Goal: Information Seeking & Learning: Check status

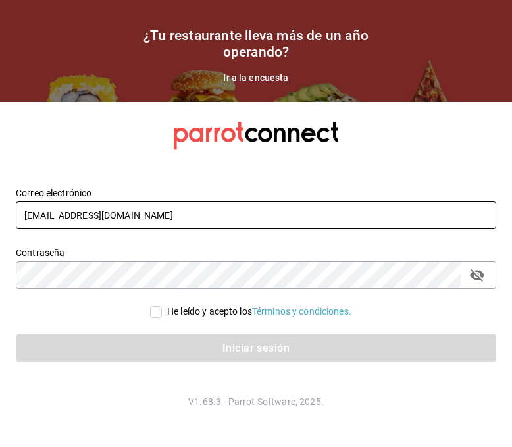
click at [108, 205] on input "[EMAIL_ADDRESS][DOMAIN_NAME]" at bounding box center [256, 215] width 480 height 28
type input "[EMAIL_ADDRESS][DOMAIN_NAME]"
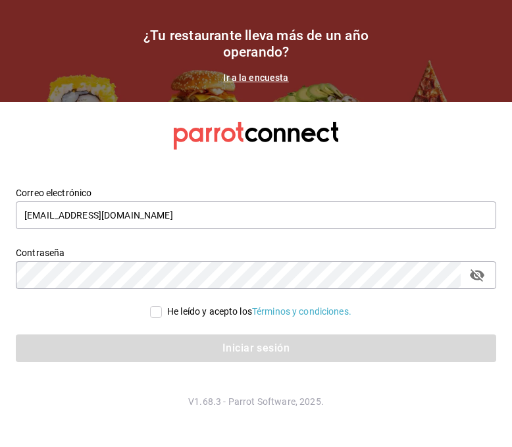
click at [162, 310] on span "He leído y acepto los Términos y condiciones." at bounding box center [256, 312] width 189 height 14
click at [159, 310] on input "He leído y acepto los Términos y condiciones." at bounding box center [156, 312] width 12 height 12
checkbox input "true"
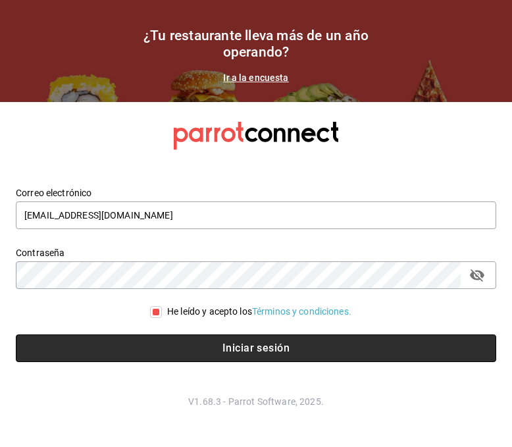
click at [145, 349] on button "Iniciar sesión" at bounding box center [256, 348] width 480 height 28
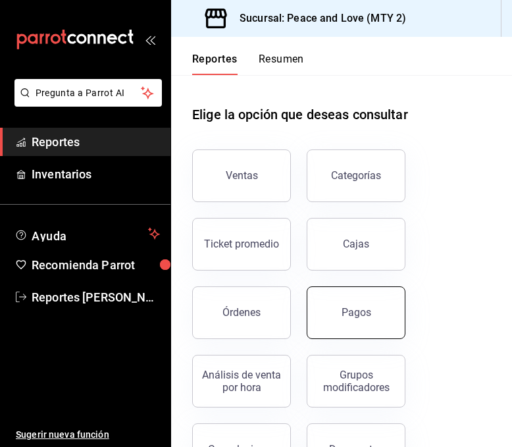
click at [363, 304] on button "Pagos" at bounding box center [356, 312] width 99 height 53
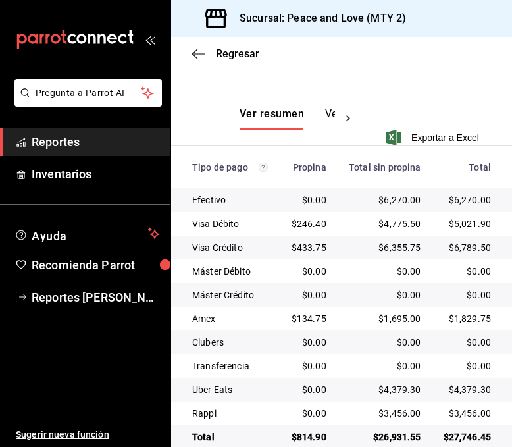
scroll to position [259, 0]
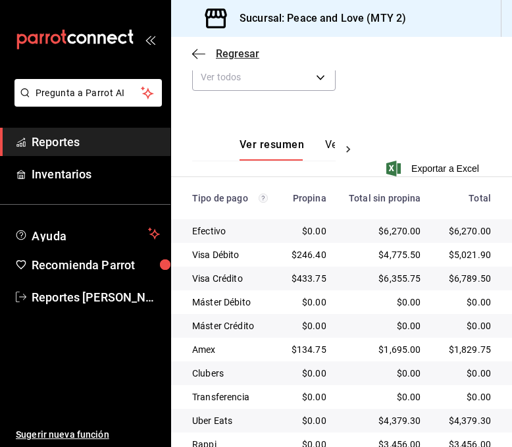
click at [246, 50] on span "Regresar" at bounding box center [237, 53] width 43 height 13
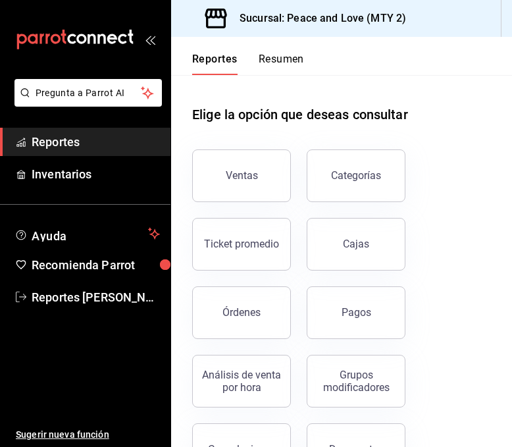
click at [251, 325] on button "Órdenes" at bounding box center [241, 312] width 99 height 53
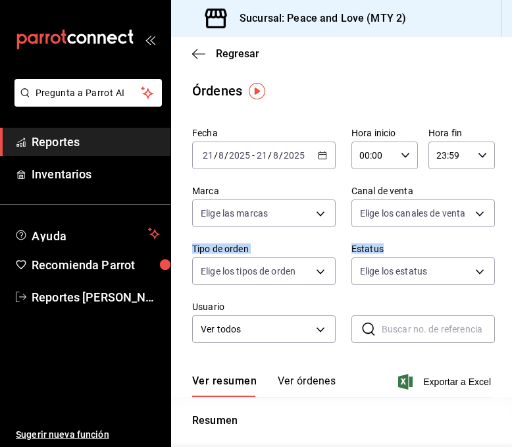
drag, startPoint x: 501, startPoint y: 220, endPoint x: 506, endPoint y: 233, distance: 14.2
click at [502, 243] on div "Regresar Órdenes Fecha 2025-08-21 21 / 8 / 2025 - 2025-08-21 21 / 8 / 2025 Hora…" at bounding box center [341, 242] width 341 height 410
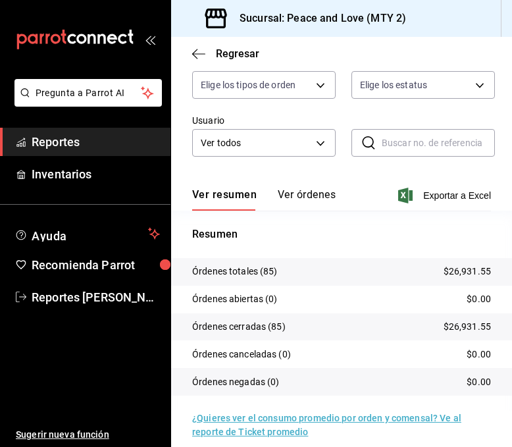
scroll to position [199, 0]
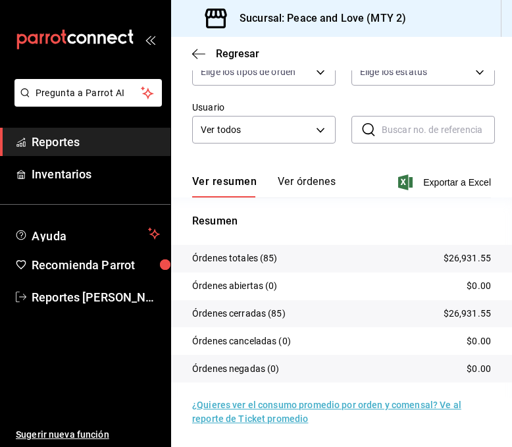
click at [357, 236] on div "Resumen Órdenes totales (85) $26,931.55 Órdenes abiertas (0) $0.00 Órdenes cerr…" at bounding box center [341, 305] width 341 height 185
click at [257, 151] on div "Fecha 2025-08-21 21 / 8 / 2025 - 2025-08-21 21 / 8 / 2025 Hora inicio 00:00 Hor…" at bounding box center [341, 40] width 299 height 237
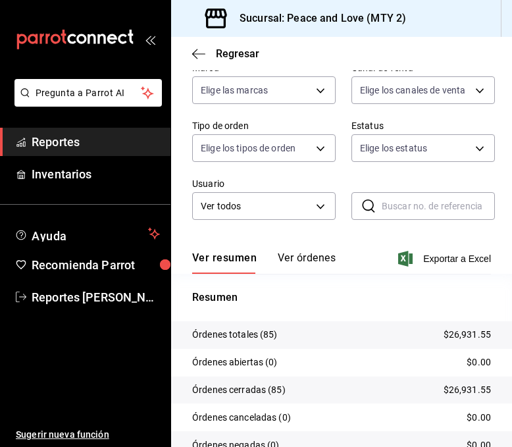
scroll to position [121, 0]
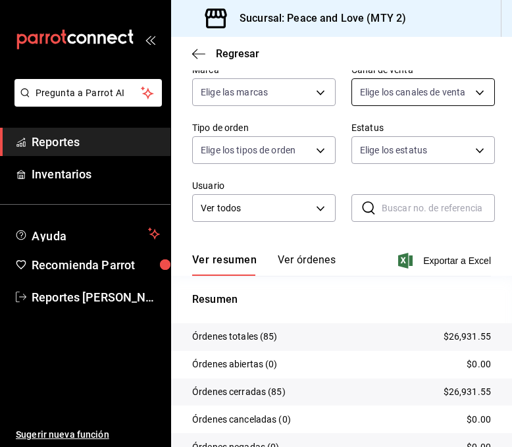
click at [421, 93] on body "Pregunta a Parrot AI Reportes Inventarios Ayuda Recomienda Parrot Reportes Gome…" at bounding box center [256, 223] width 512 height 447
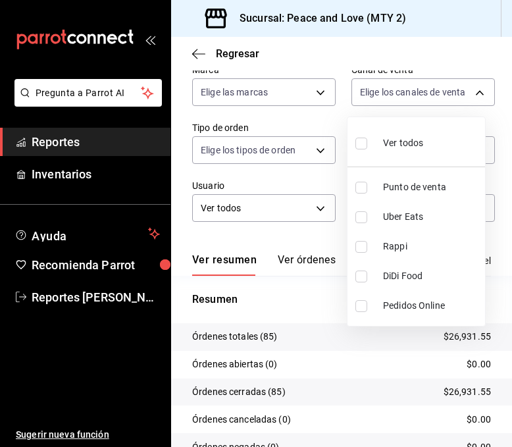
click at [365, 216] on input "checkbox" at bounding box center [361, 217] width 12 height 12
checkbox input "true"
type input "UBER_EATS"
click at [315, 178] on div at bounding box center [256, 223] width 512 height 447
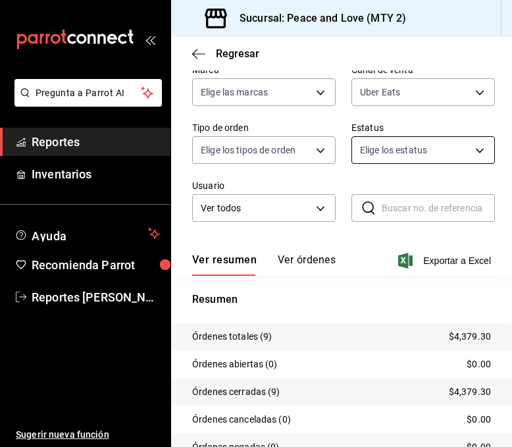
click at [410, 152] on body "Pregunta a Parrot AI Reportes Inventarios Ayuda Recomienda Parrot Reportes Gome…" at bounding box center [256, 223] width 512 height 447
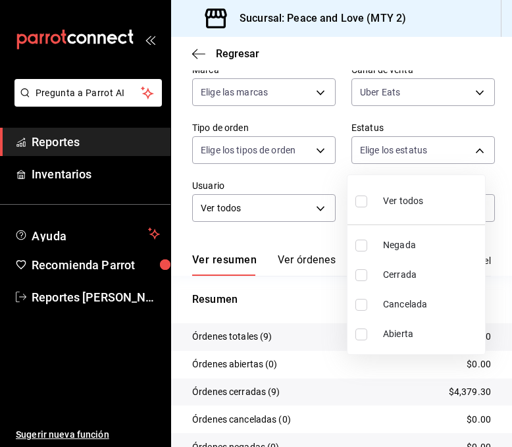
click at [405, 102] on div at bounding box center [256, 223] width 512 height 447
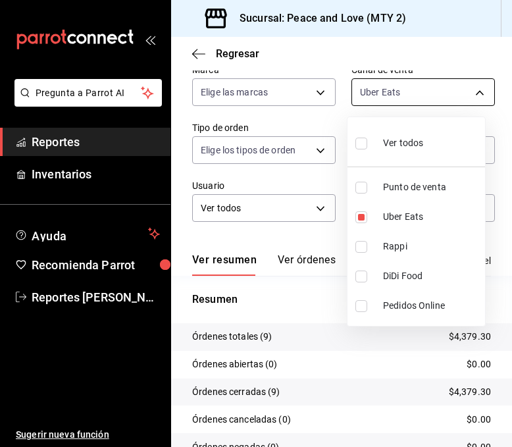
click at [395, 84] on body "Pregunta a Parrot AI Reportes Inventarios Ayuda Recomienda Parrot Reportes Gome…" at bounding box center [256, 223] width 512 height 447
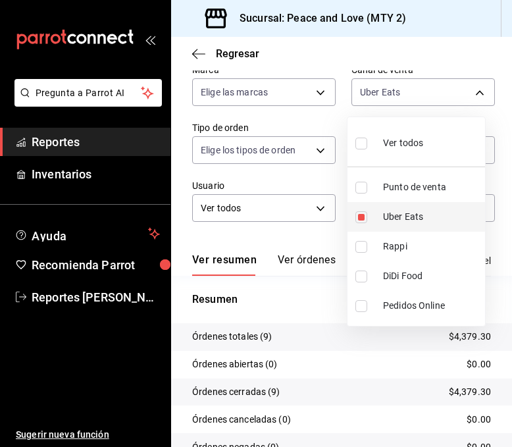
click at [361, 214] on input "checkbox" at bounding box center [361, 217] width 12 height 12
checkbox input "false"
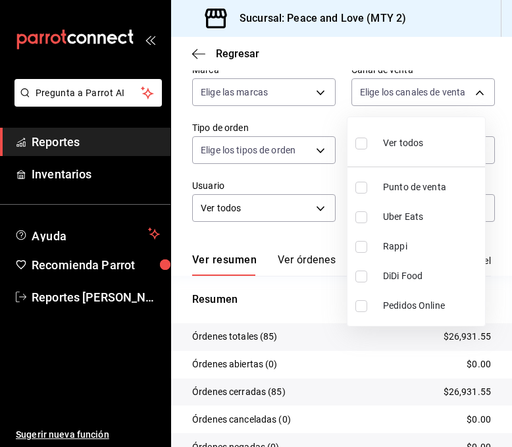
click at [361, 249] on input "checkbox" at bounding box center [361, 247] width 12 height 12
checkbox input "true"
type input "RAPPI"
click at [318, 293] on div at bounding box center [256, 223] width 512 height 447
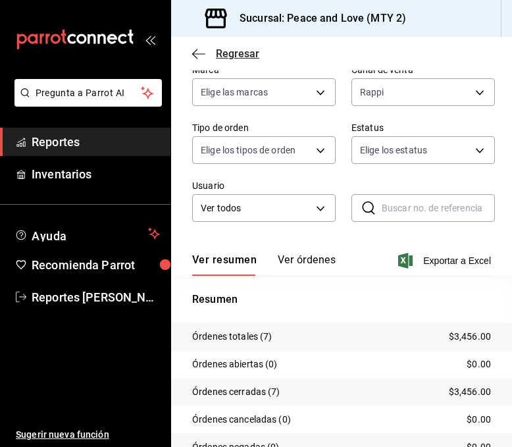
click at [234, 55] on span "Regresar" at bounding box center [237, 53] width 43 height 13
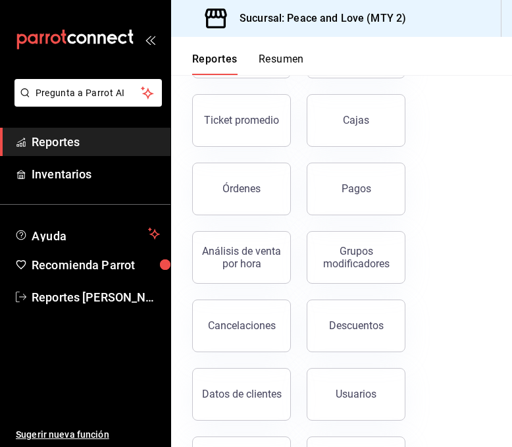
scroll to position [134, 0]
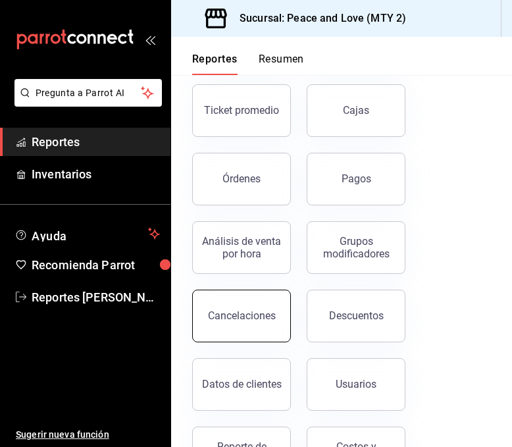
click at [243, 320] on div "Cancelaciones" at bounding box center [242, 315] width 68 height 13
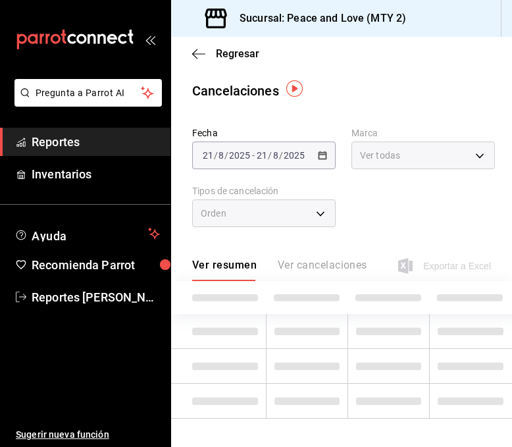
scroll to position [3, 0]
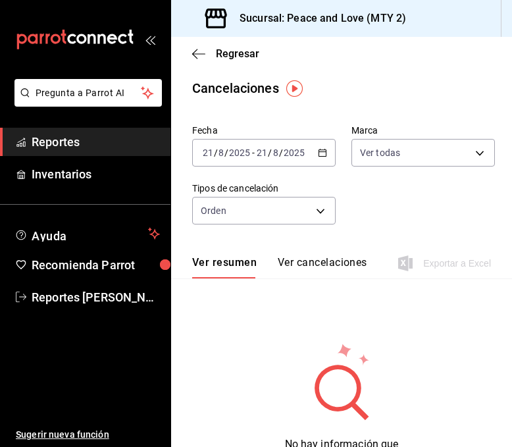
click at [247, 61] on div "Regresar" at bounding box center [341, 54] width 341 height 34
click at [247, 59] on span "Regresar" at bounding box center [237, 53] width 43 height 13
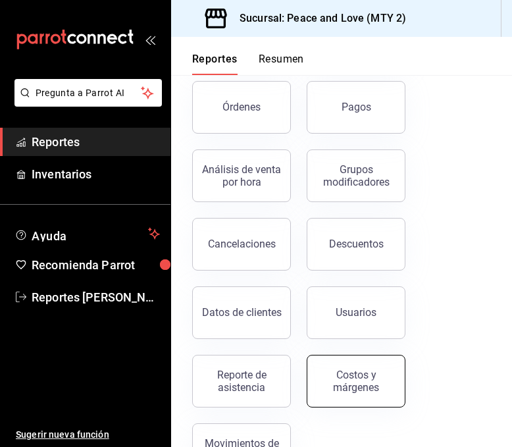
scroll to position [210, 0]
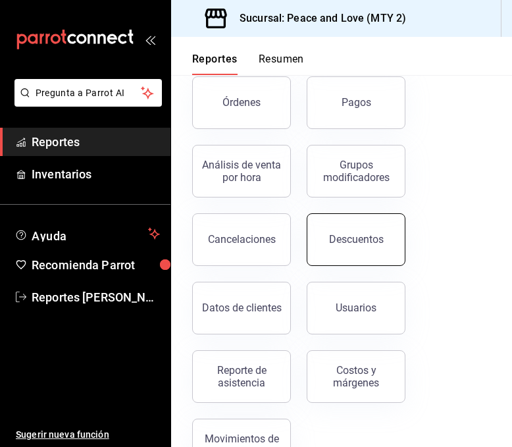
click at [360, 254] on button "Descuentos" at bounding box center [356, 239] width 99 height 53
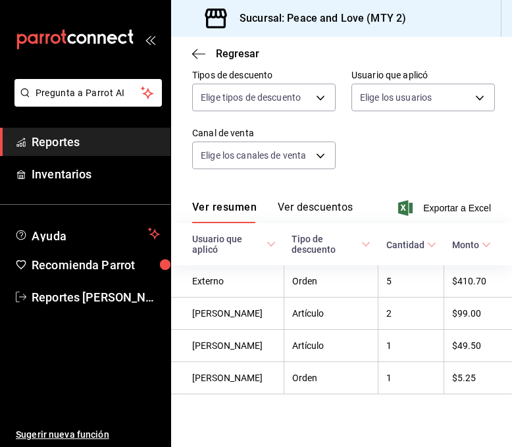
scroll to position [131, 0]
